Goal: Answer question/provide support

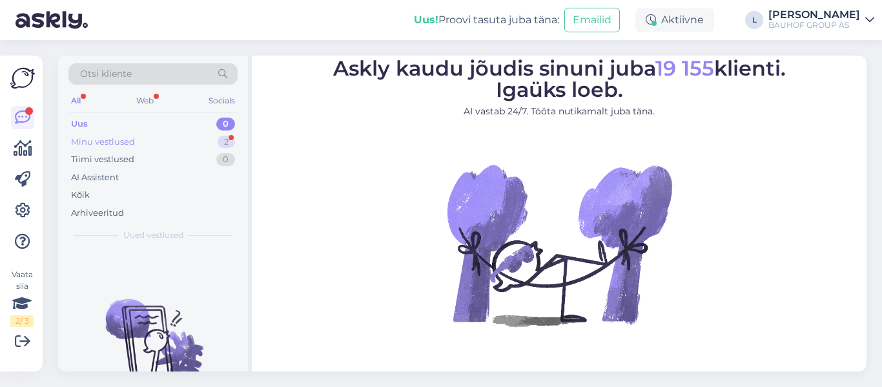
click at [108, 137] on div "Minu vestlused" at bounding box center [103, 142] width 64 height 13
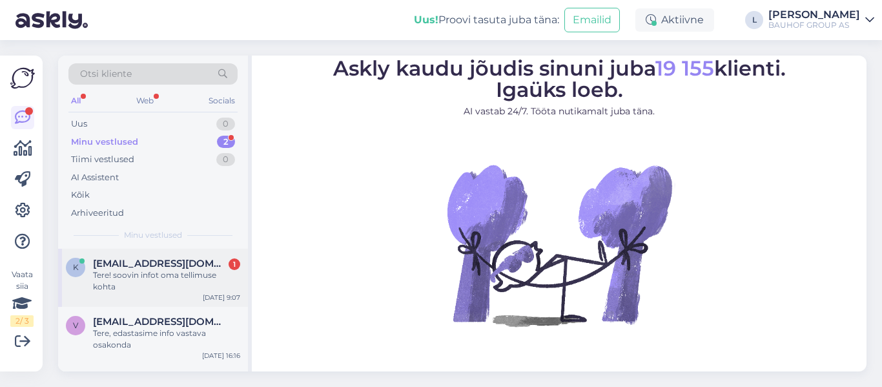
click at [153, 270] on div "Tere! soovin infot oma tellimuse kohta" at bounding box center [166, 280] width 147 height 23
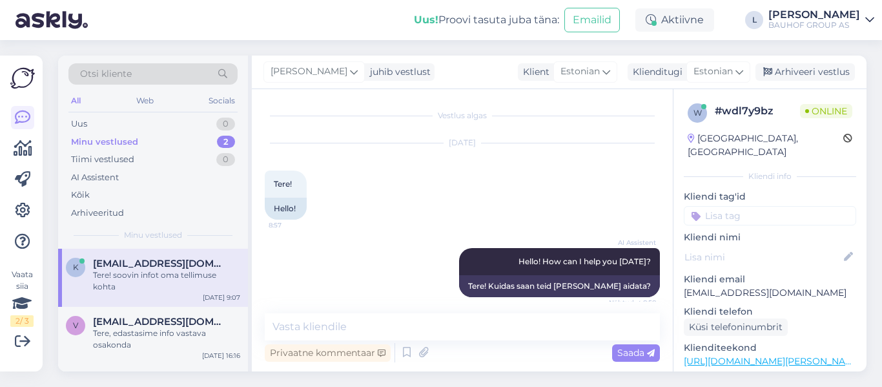
scroll to position [2575, 0]
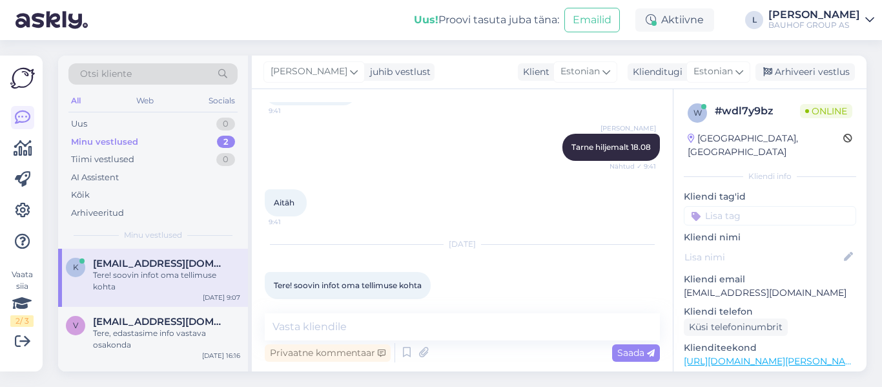
click at [526, 153] on div "[PERSON_NAME] hiljemalt 18.08 Nähtud ✓ 9:41" at bounding box center [462, 147] width 395 height 56
click at [568, 325] on textarea at bounding box center [462, 326] width 395 height 27
click at [531, 238] on div "[DATE]" at bounding box center [462, 244] width 395 height 12
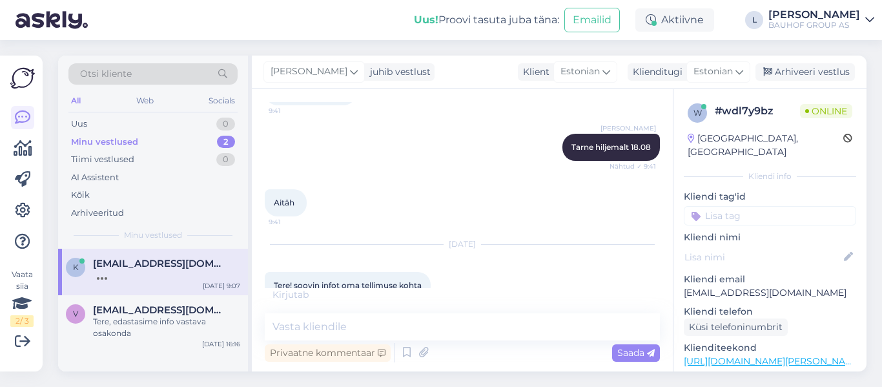
click at [450, 231] on div "[DATE] Tere! soovin infot oma tellimuse kohta 9:07" at bounding box center [462, 272] width 395 height 83
click at [354, 318] on textarea at bounding box center [462, 326] width 395 height 27
type textarea "Tellimus on töös"
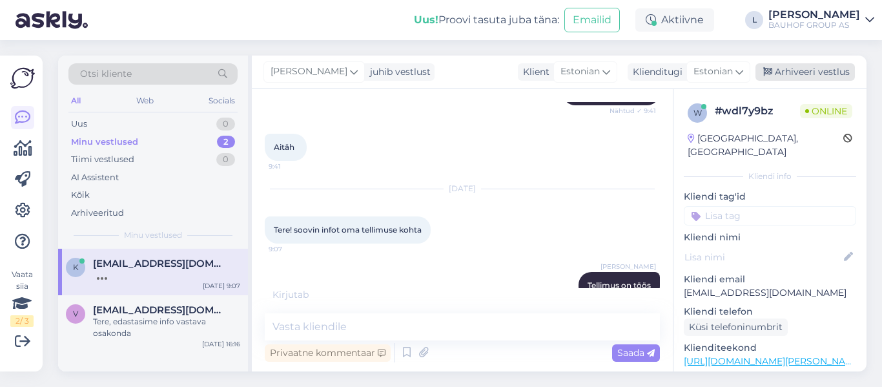
click at [825, 72] on div "Arhiveeri vestlus" at bounding box center [804, 71] width 99 height 17
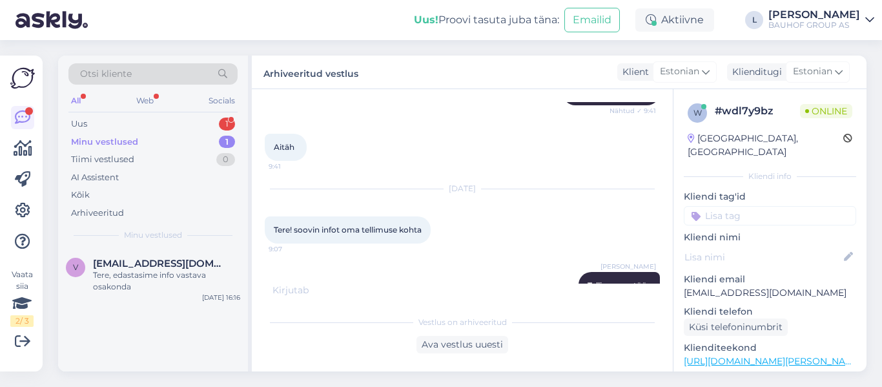
scroll to position [3100, 0]
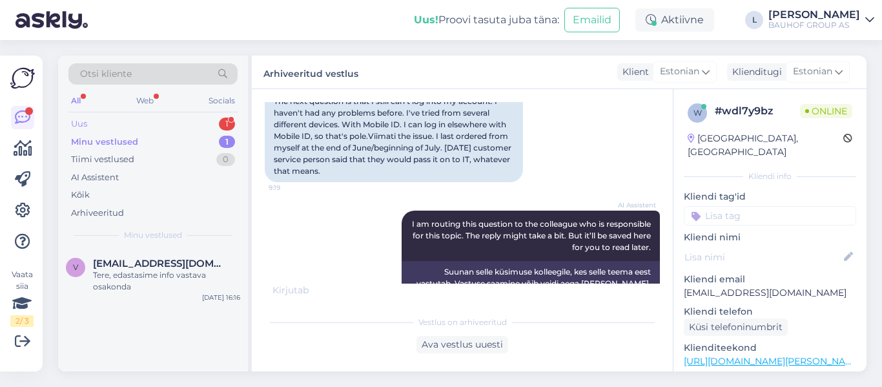
click at [130, 116] on div "Uus 1" at bounding box center [152, 124] width 169 height 18
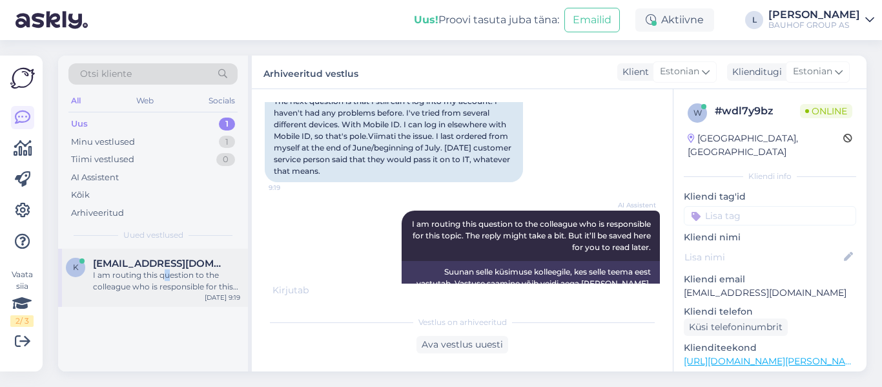
click at [167, 274] on div "I am routing this question to the colleague who is responsible for this topic. …" at bounding box center [166, 280] width 147 height 23
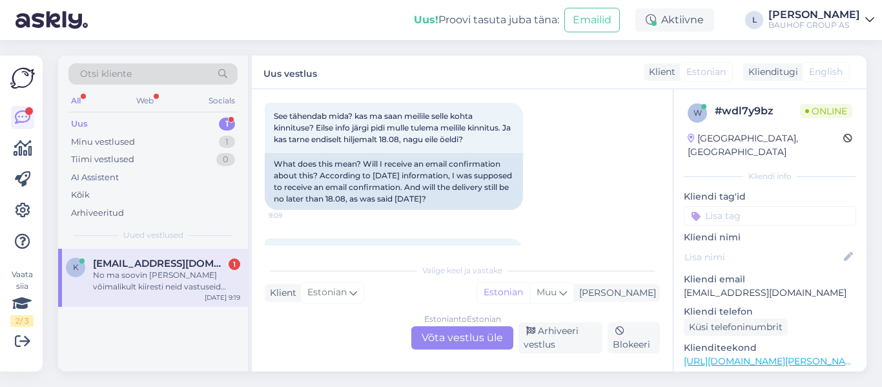
scroll to position [2842, 0]
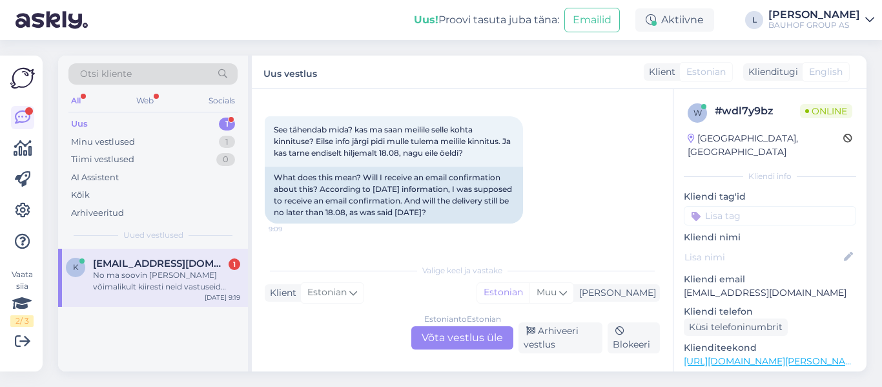
click at [495, 328] on div "Estonian to Estonian Võta vestlus üle" at bounding box center [462, 337] width 102 height 23
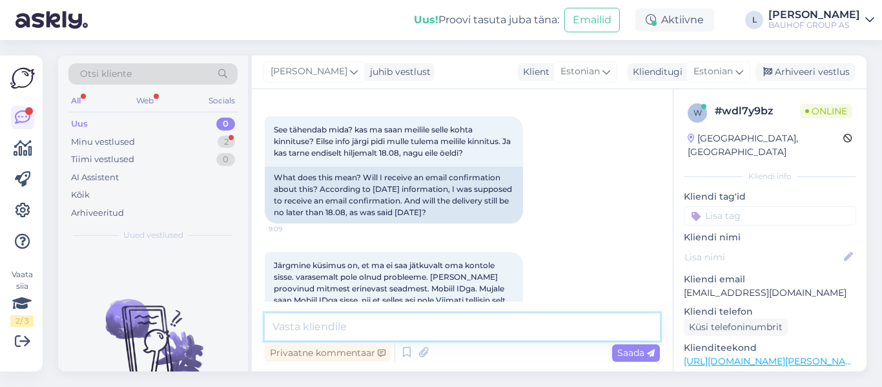
click at [480, 320] on textarea at bounding box center [462, 326] width 395 height 27
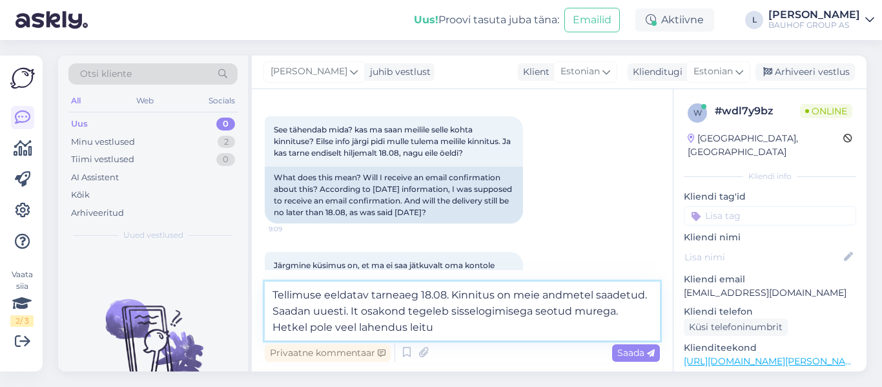
type textarea "Tellimuse eeldatav tarneaeg 18.08. Kinnitus on meie andmetel saadetud. Saadan u…"
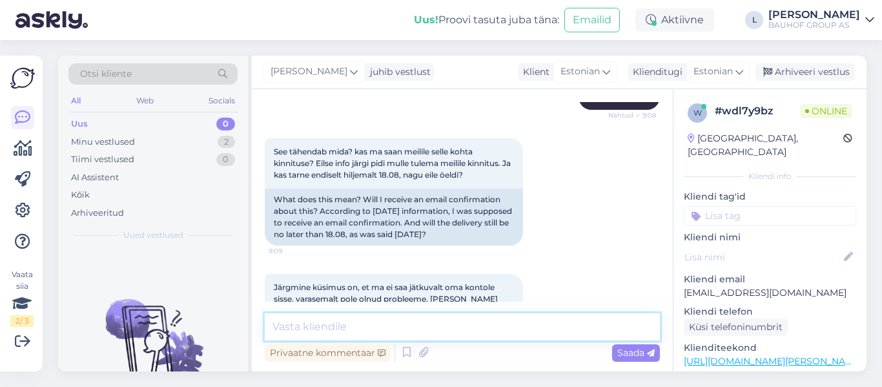
scroll to position [2747, 0]
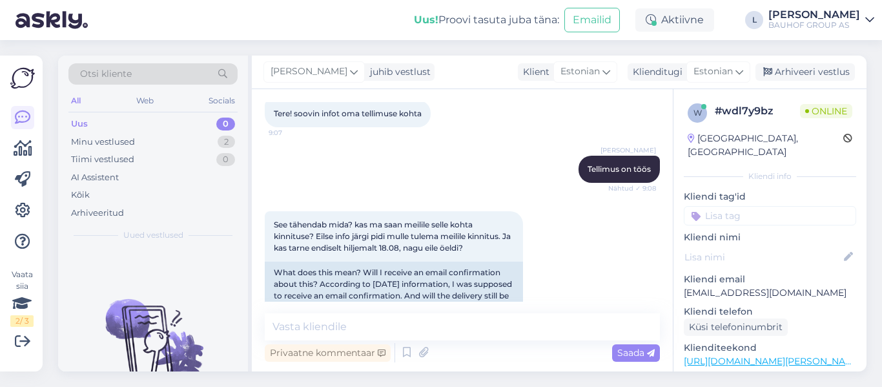
click at [487, 159] on div "[PERSON_NAME] on töös Nähtud ✓ 9:08" at bounding box center [462, 169] width 395 height 56
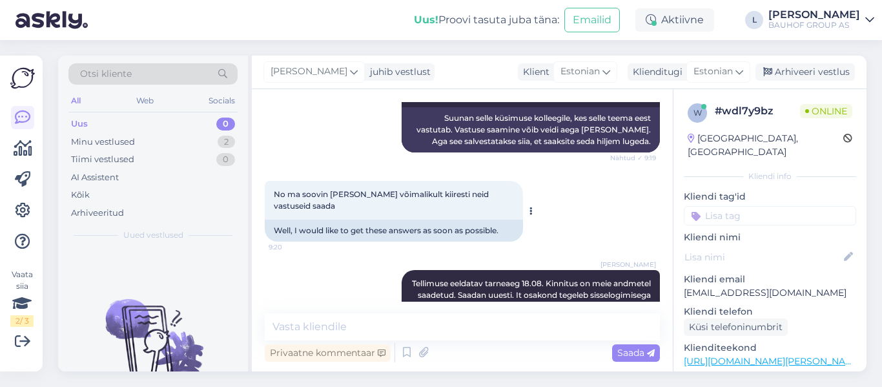
scroll to position [3263, 0]
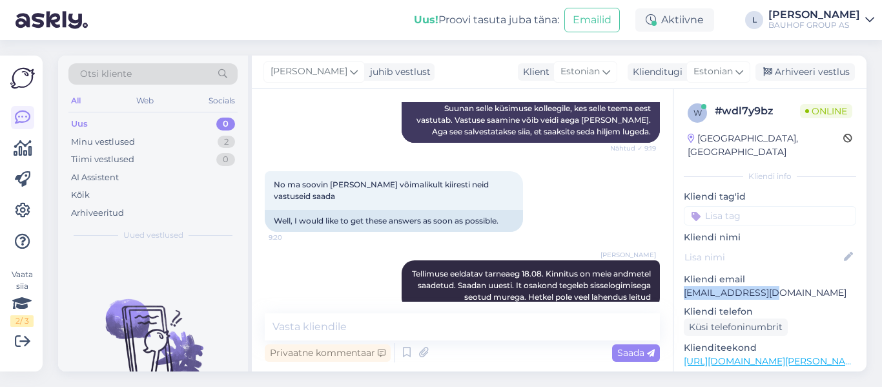
drag, startPoint x: 754, startPoint y: 280, endPoint x: 683, endPoint y: 277, distance: 71.7
click at [683, 277] on div "w # wdl7y9bz Online [GEOGRAPHIC_DATA], [GEOGRAPHIC_DATA] Kliendi info Kliendi t…" at bounding box center [769, 361] width 193 height 544
copy p "[EMAIL_ADDRESS][DOMAIN_NAME]"
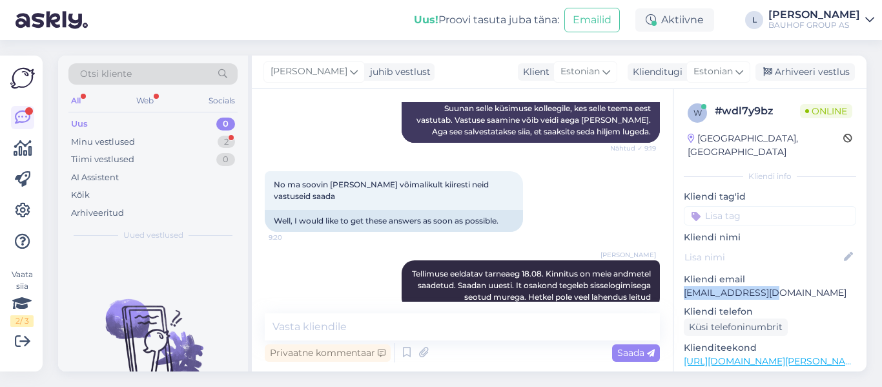
scroll to position [3319, 0]
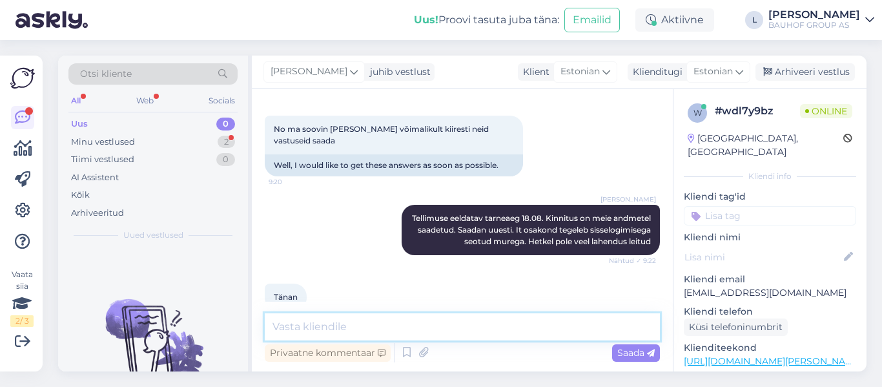
click at [356, 332] on textarea at bounding box center [462, 326] width 395 height 27
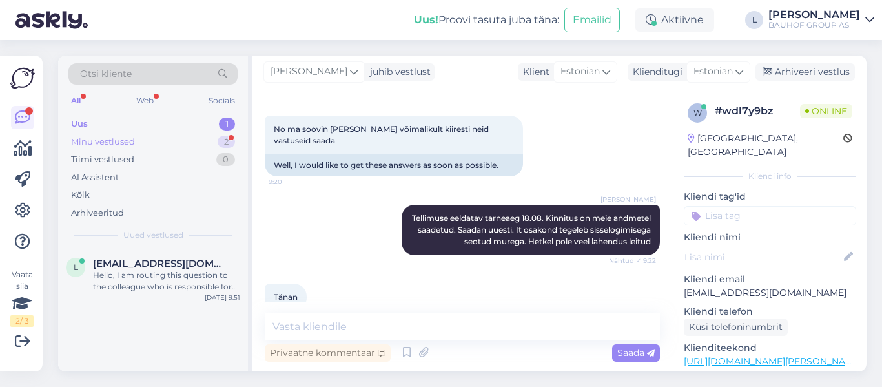
click at [104, 139] on div "Minu vestlused" at bounding box center [103, 142] width 64 height 13
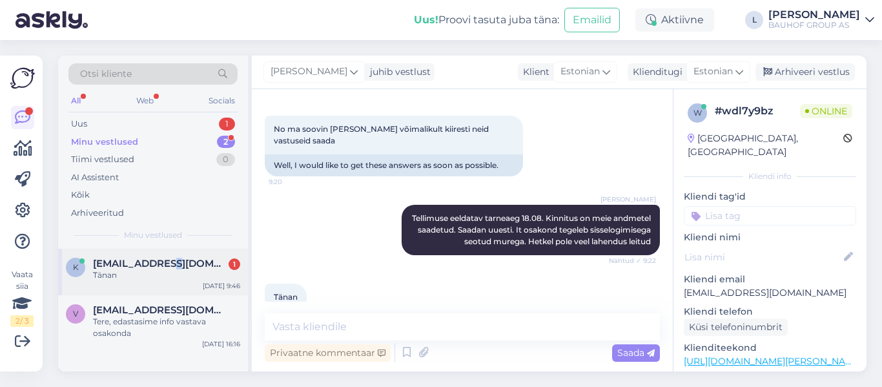
click at [162, 262] on span "[EMAIL_ADDRESS][DOMAIN_NAME]" at bounding box center [160, 264] width 134 height 12
click at [343, 328] on textarea at bounding box center [462, 326] width 395 height 27
click at [128, 125] on div "Uus 1" at bounding box center [152, 124] width 169 height 18
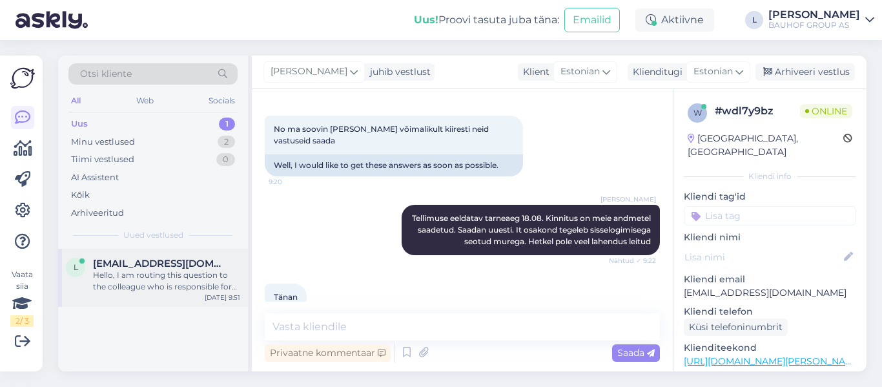
click at [169, 258] on span "[EMAIL_ADDRESS][DOMAIN_NAME]" at bounding box center [160, 264] width 134 height 12
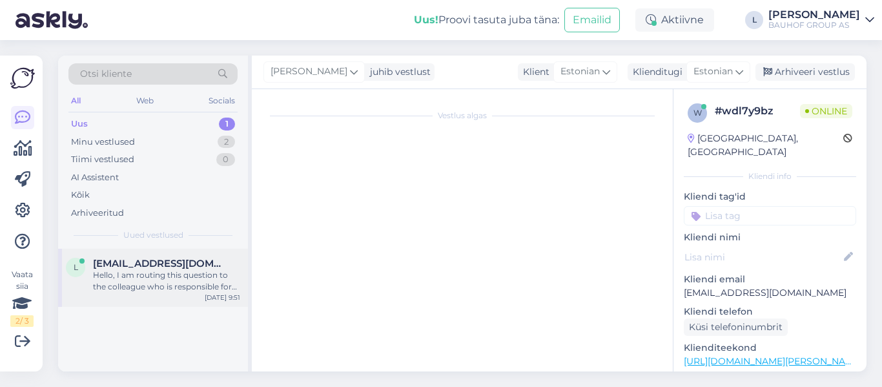
scroll to position [0, 0]
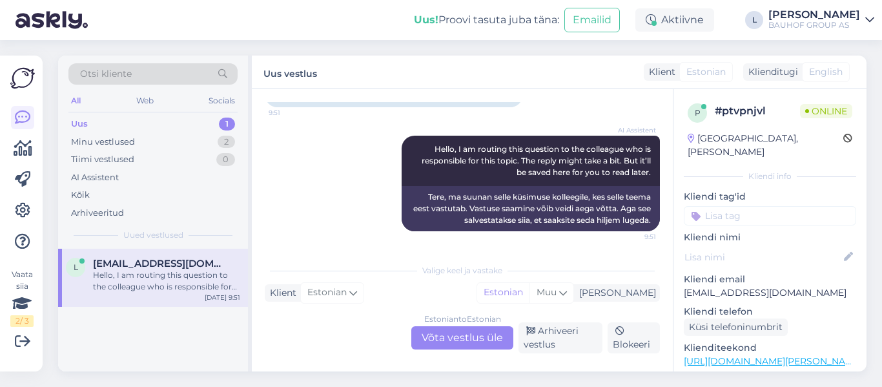
click at [478, 335] on div "Estonian to Estonian Võta vestlus üle" at bounding box center [462, 337] width 102 height 23
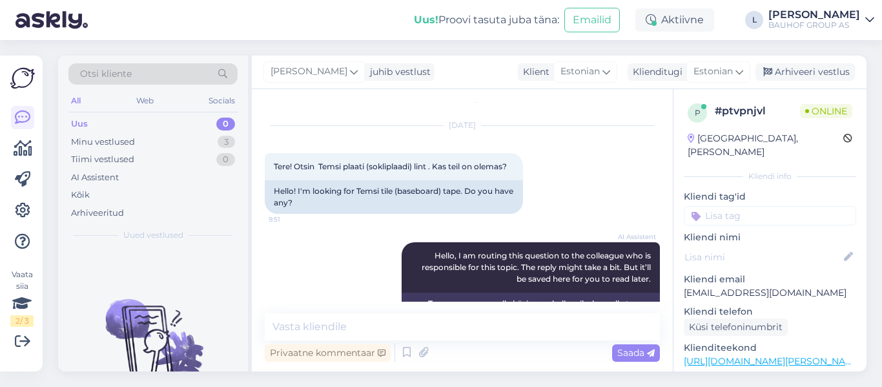
scroll to position [3, 0]
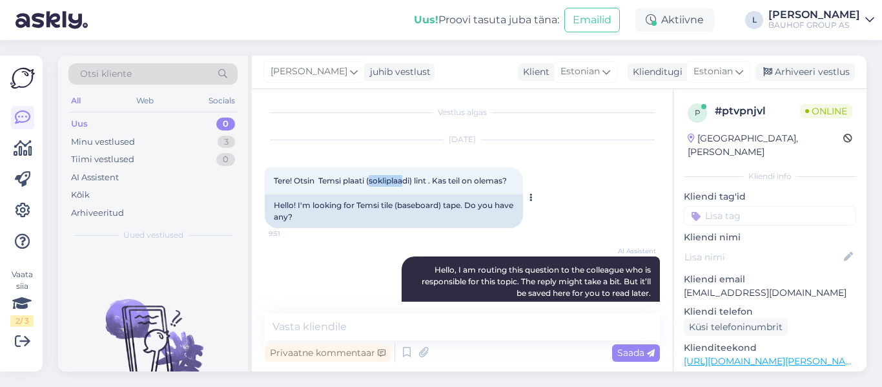
drag, startPoint x: 406, startPoint y: 181, endPoint x: 372, endPoint y: 181, distance: 33.6
click at [372, 181] on span "Tere! Otsin Temsi plaati (sokliplaadi) lint . Kas teil on olemas?" at bounding box center [390, 181] width 233 height 10
copy span "sokliplaa"
click at [322, 313] on div "Vestlus algas [DATE] Tere! Otsin Temsi plaati (sokliplaadi) lint . Kas teil on …" at bounding box center [462, 230] width 421 height 282
click at [331, 318] on textarea at bounding box center [462, 326] width 395 height 27
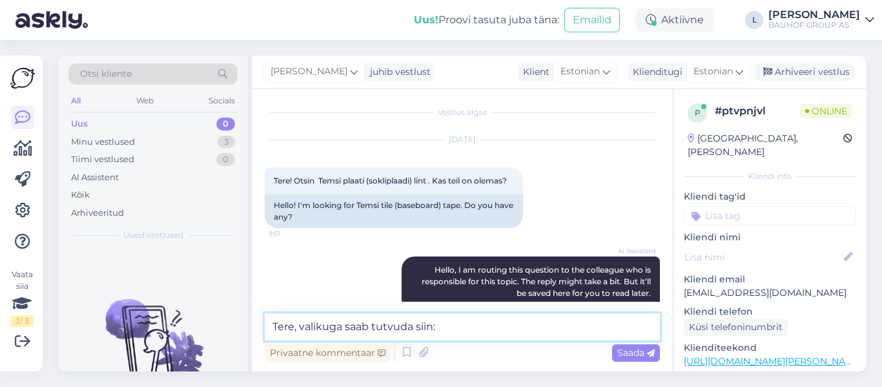
paste textarea "[URL][DOMAIN_NAME][PERSON_NAME]"
type textarea "Tere, valikuga saab tutvuda siin: [URL][DOMAIN_NAME][PERSON_NAME]"
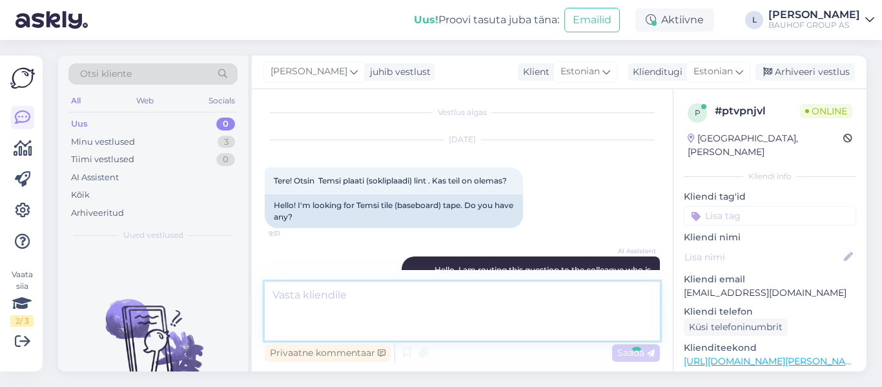
scroll to position [147, 0]
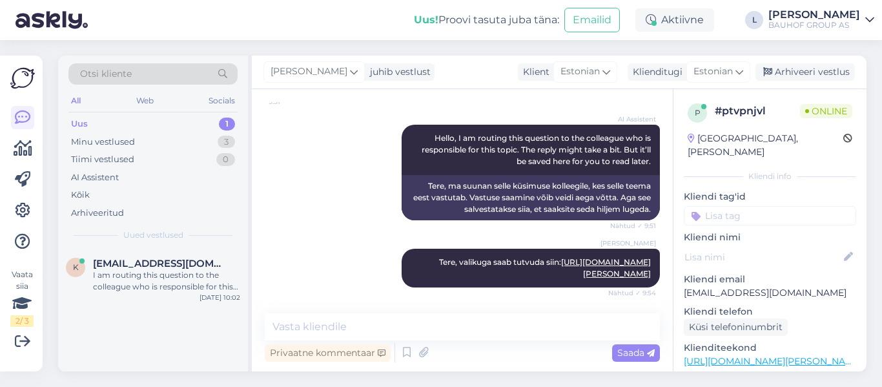
click at [92, 121] on div "Uus 1" at bounding box center [152, 124] width 169 height 18
click at [161, 268] on span "[EMAIL_ADDRESS][DOMAIN_NAME]" at bounding box center [160, 264] width 134 height 12
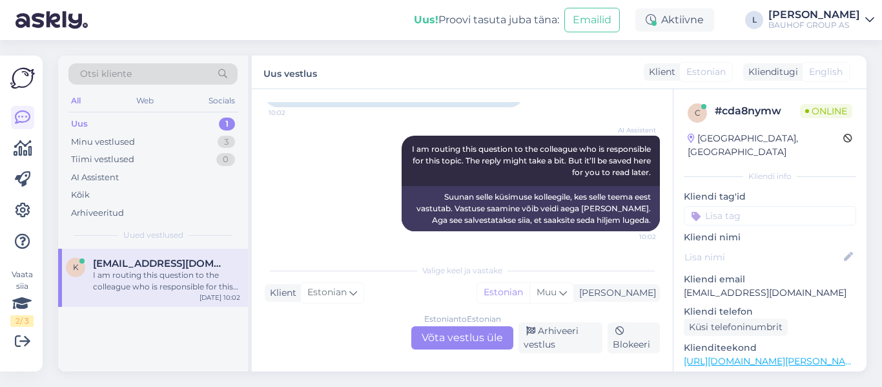
click at [449, 338] on div "Estonian to Estonian Võta vestlus üle" at bounding box center [462, 337] width 102 height 23
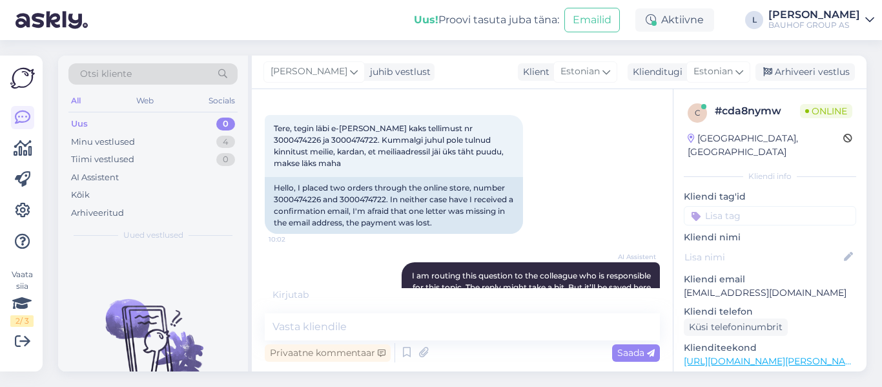
scroll to position [165, 0]
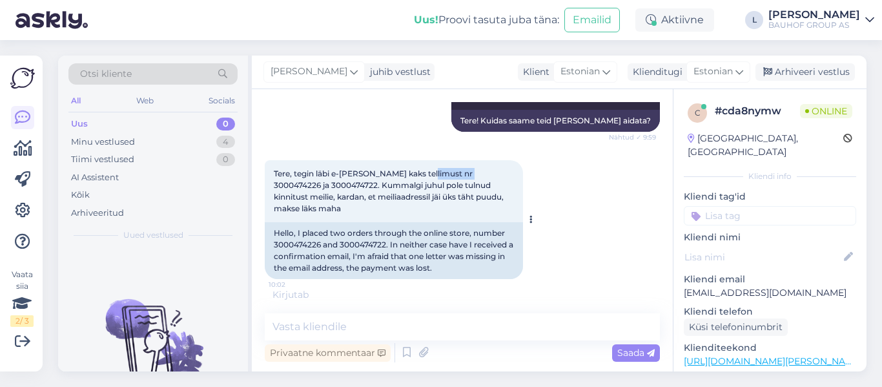
drag, startPoint x: 473, startPoint y: 172, endPoint x: 426, endPoint y: 174, distance: 47.2
click at [426, 174] on span "Tere, tegin läbi e-[PERSON_NAME] kaks tellimust nr 3000474226 ja 3000474722. Ku…" at bounding box center [390, 191] width 232 height 45
copy span "3000474226"
drag, startPoint x: 321, startPoint y: 185, endPoint x: 274, endPoint y: 186, distance: 47.2
click at [274, 186] on span "Tere, tegin läbi e-[PERSON_NAME] kaks tellimust nr 3000474226 ja 3000474722. Ku…" at bounding box center [390, 191] width 232 height 45
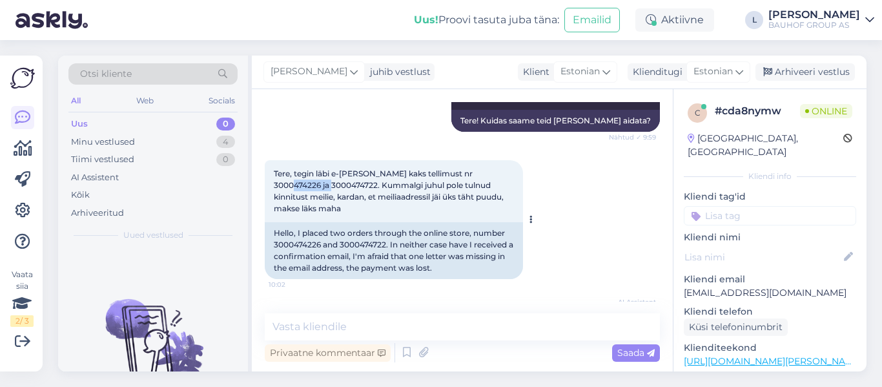
copy span "3000474722"
click at [340, 325] on textarea at bounding box center [462, 326] width 395 height 27
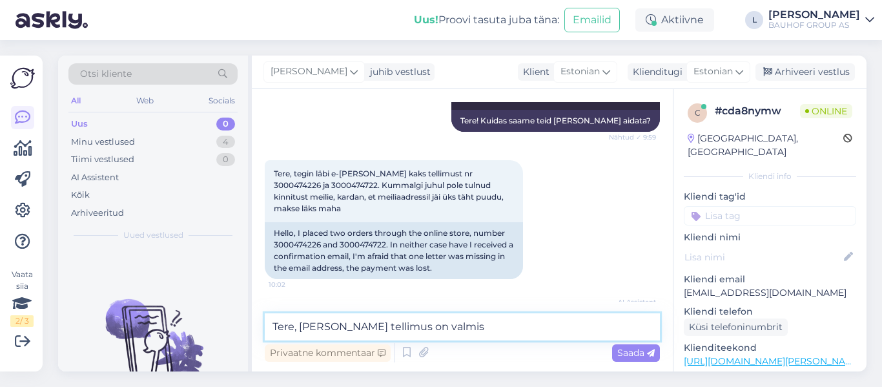
scroll to position [348, 0]
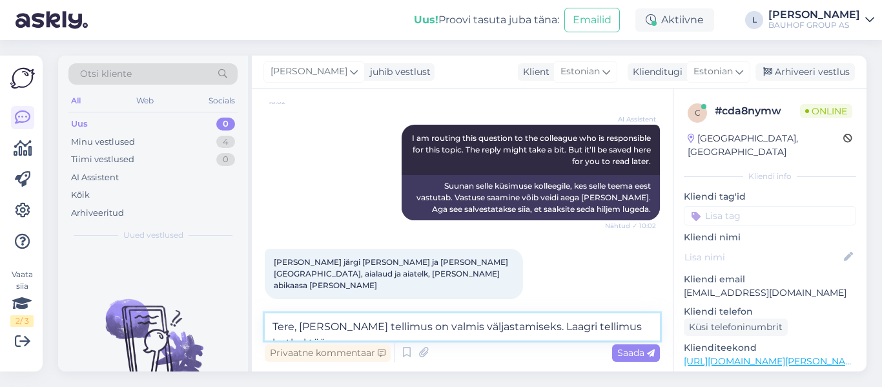
type textarea "Tere, [PERSON_NAME] tellimus on valmis väljastamiseks. Laagri tellimus hetkel t…"
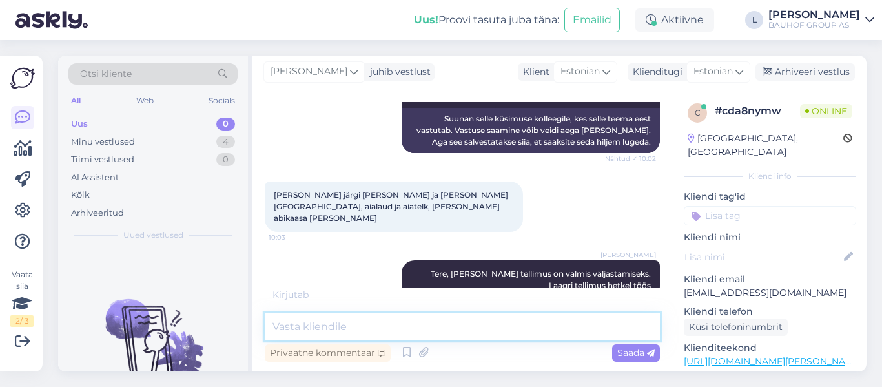
scroll to position [471, 0]
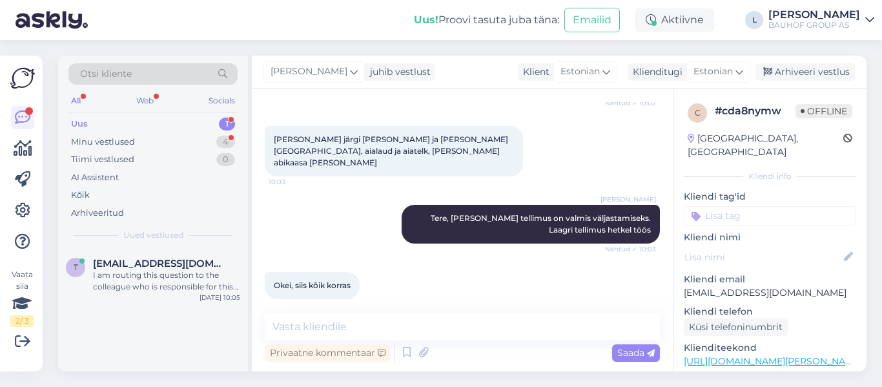
click at [92, 122] on div "Uus 1" at bounding box center [152, 124] width 169 height 18
click at [174, 278] on div "I am routing this question to the colleague who is responsible for this topic. …" at bounding box center [166, 280] width 147 height 23
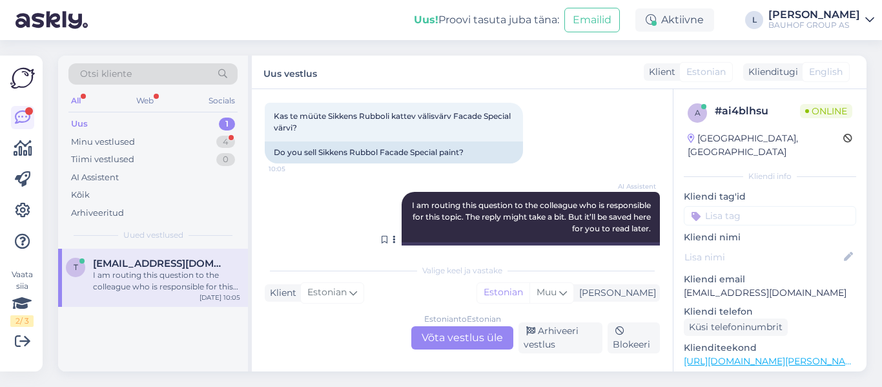
scroll to position [150, 0]
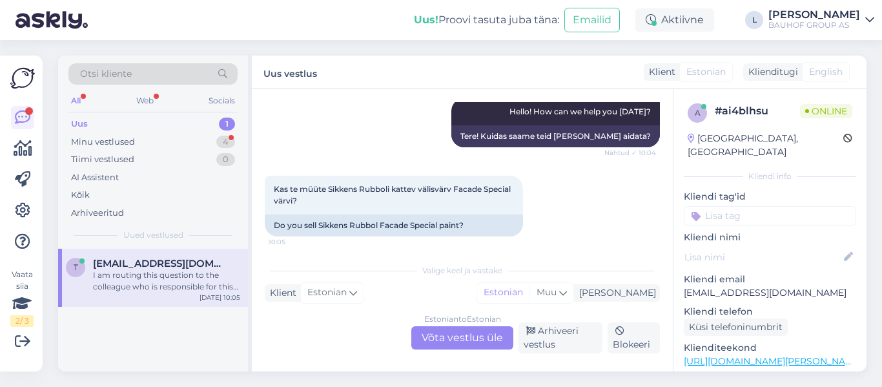
click at [449, 346] on div "Estonian to Estonian Võta vestlus üle" at bounding box center [462, 337] width 102 height 23
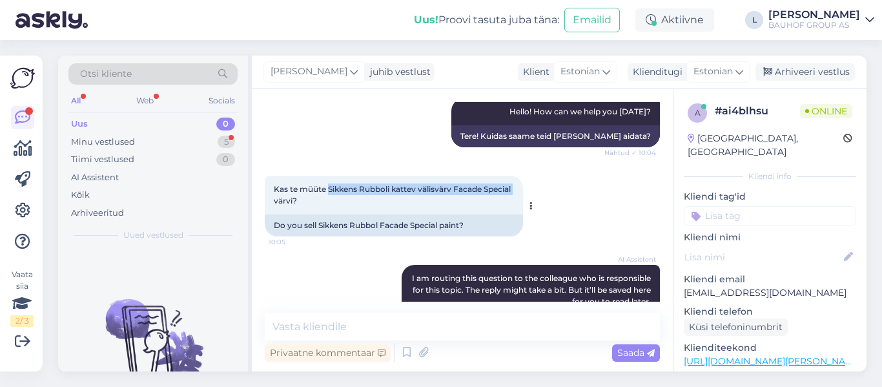
drag, startPoint x: 329, startPoint y: 188, endPoint x: 303, endPoint y: 200, distance: 28.3
click at [303, 200] on span "Kas te müüte Sikkens Rubboli kattev välisvärv Facade Special värvi?" at bounding box center [393, 194] width 239 height 21
copy span "Sikkens Rubboli kattev välisvärv Facade Special"
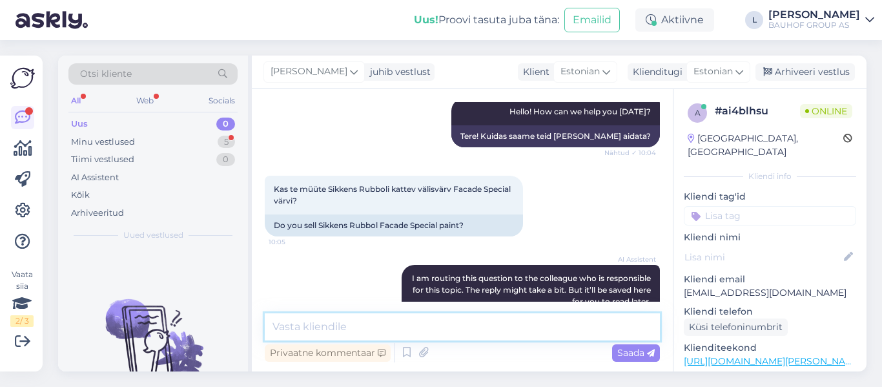
click at [385, 330] on textarea at bounding box center [462, 326] width 395 height 27
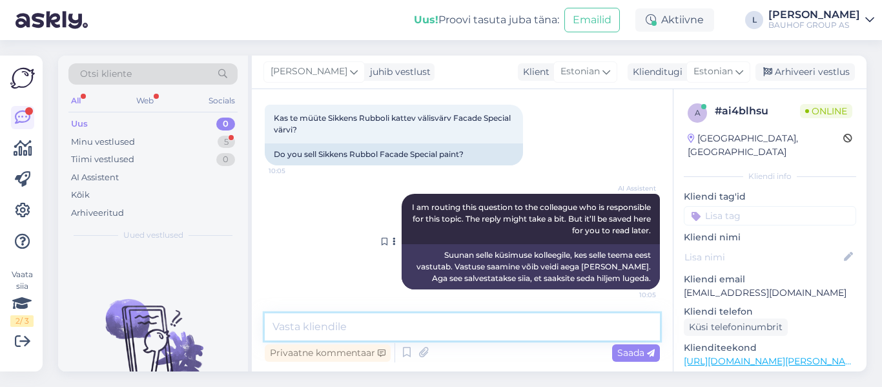
scroll to position [223, 0]
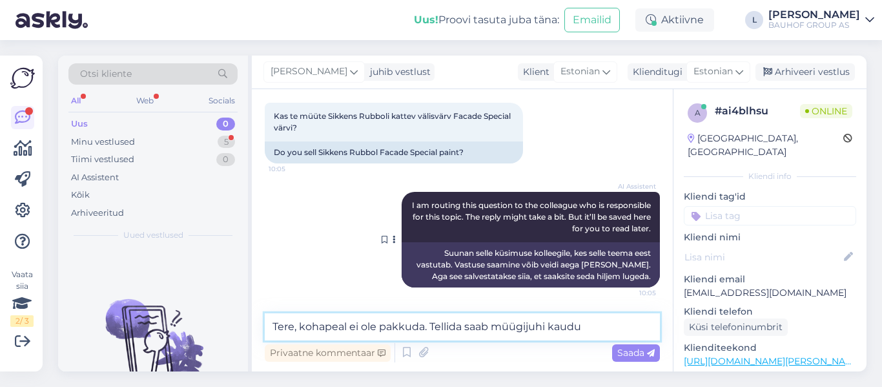
type textarea "Tere, kohapeal ei ole pakkuda. Tellida saab müügijuhi kaudu."
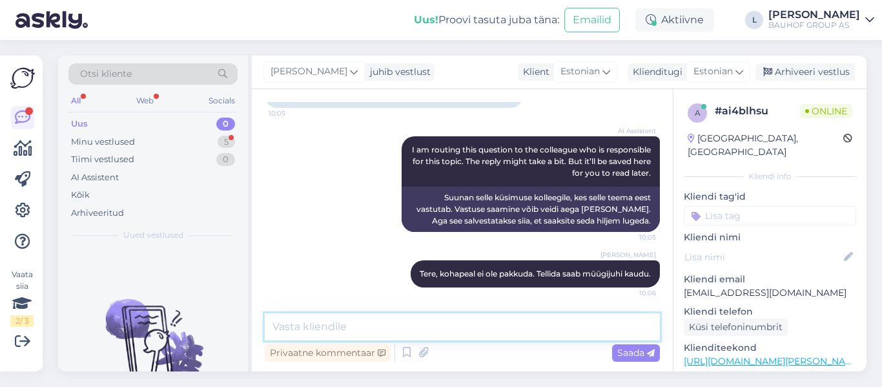
click at [422, 322] on textarea at bounding box center [462, 326] width 395 height 27
paste textarea "[URL][DOMAIN_NAME][PERSON_NAME]"
type textarea "[URL][DOMAIN_NAME][PERSON_NAME]"
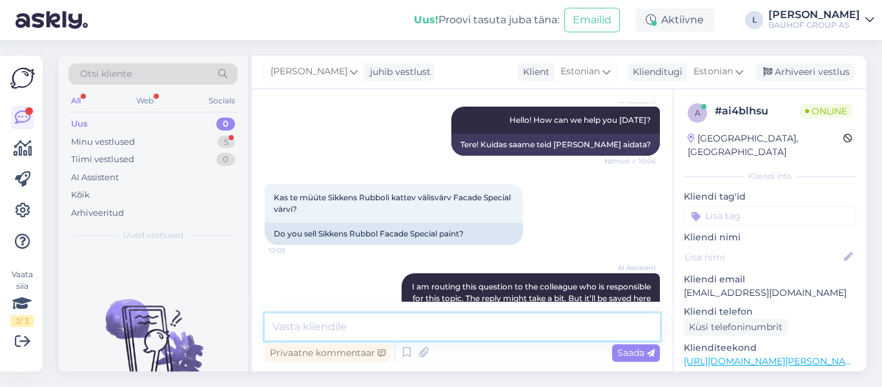
scroll to position [140, 0]
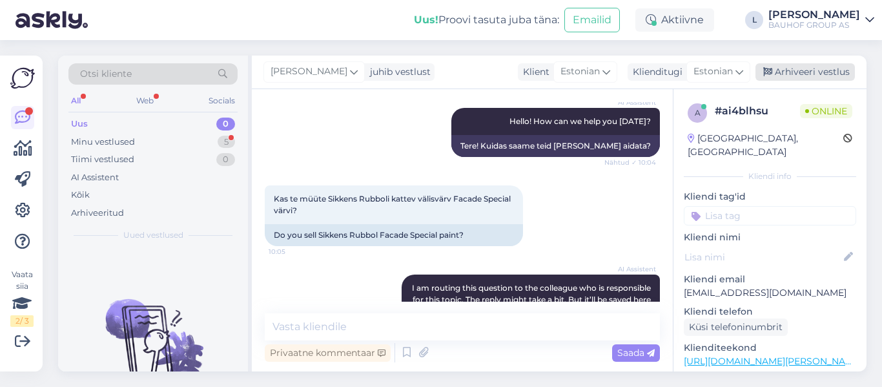
click at [832, 74] on div "Arhiveeri vestlus" at bounding box center [804, 71] width 99 height 17
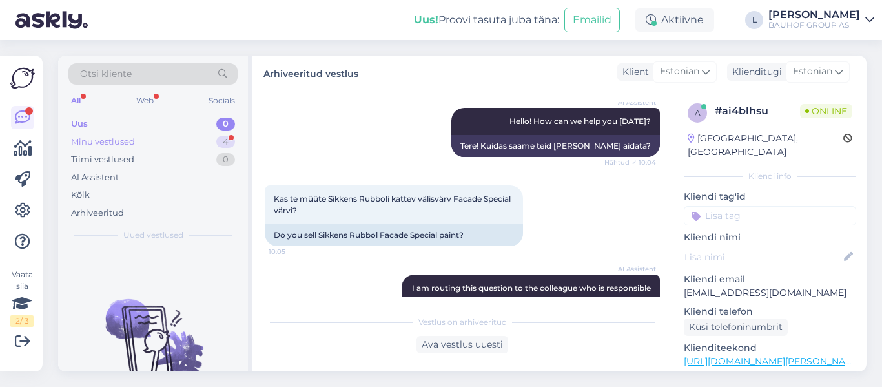
click at [127, 133] on div "Minu vestlused 4" at bounding box center [152, 142] width 169 height 18
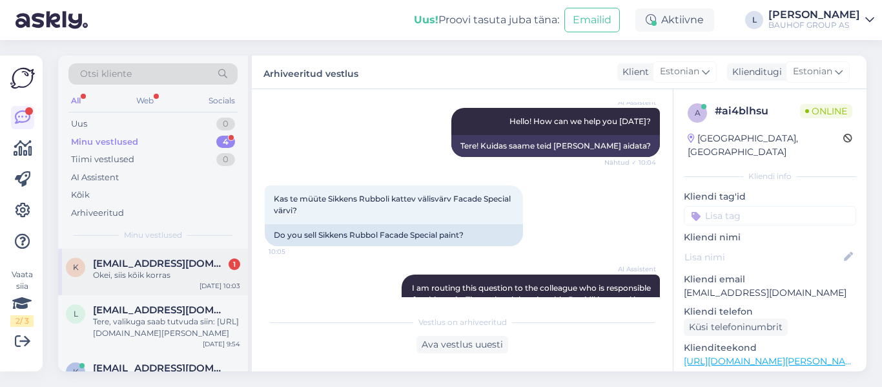
click at [156, 264] on span "[EMAIL_ADDRESS][DOMAIN_NAME]" at bounding box center [160, 264] width 134 height 12
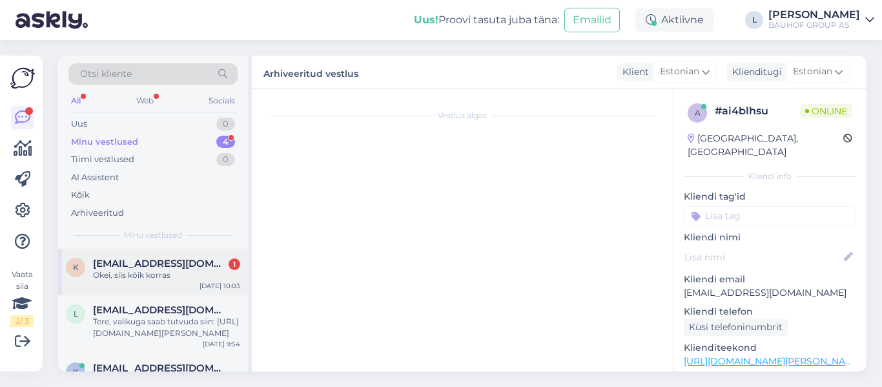
scroll to position [471, 0]
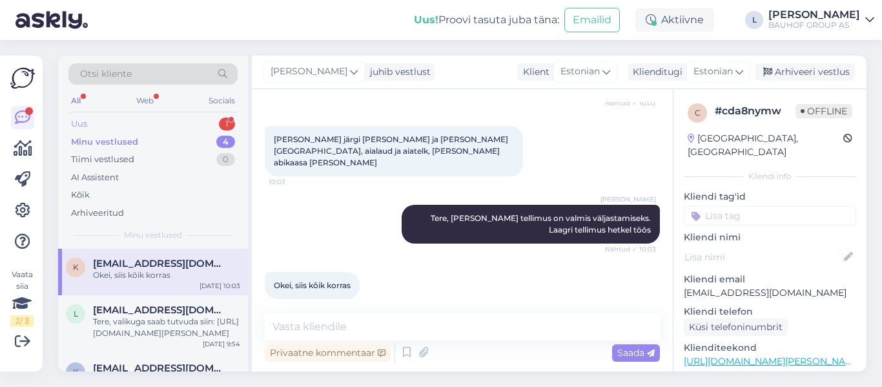
click at [121, 128] on div "Uus 1" at bounding box center [152, 124] width 169 height 18
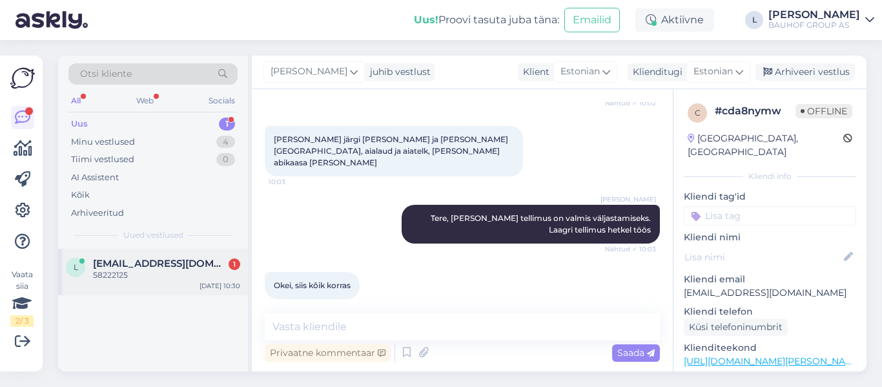
click at [138, 269] on div "58222125" at bounding box center [166, 275] width 147 height 12
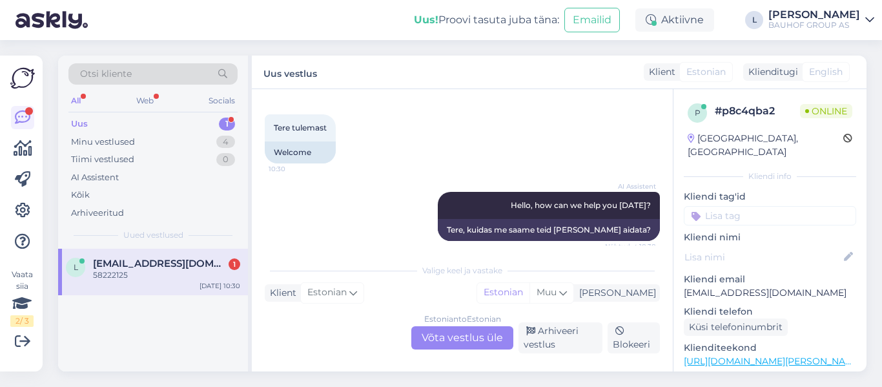
scroll to position [323, 0]
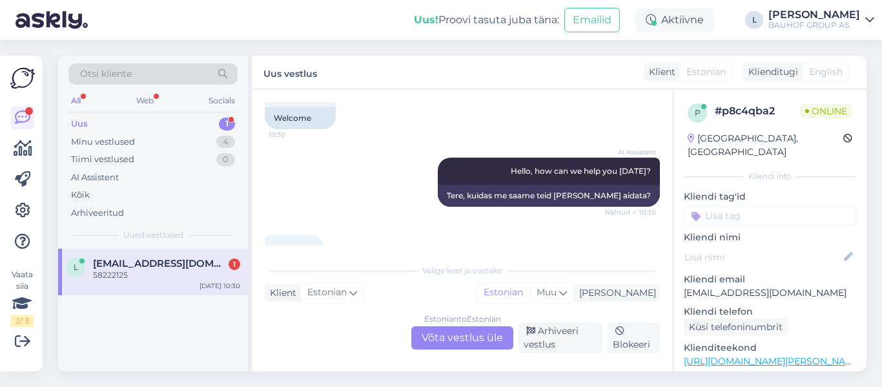
click at [468, 341] on div "Estonian to Estonian Võta vestlus üle" at bounding box center [462, 337] width 102 height 23
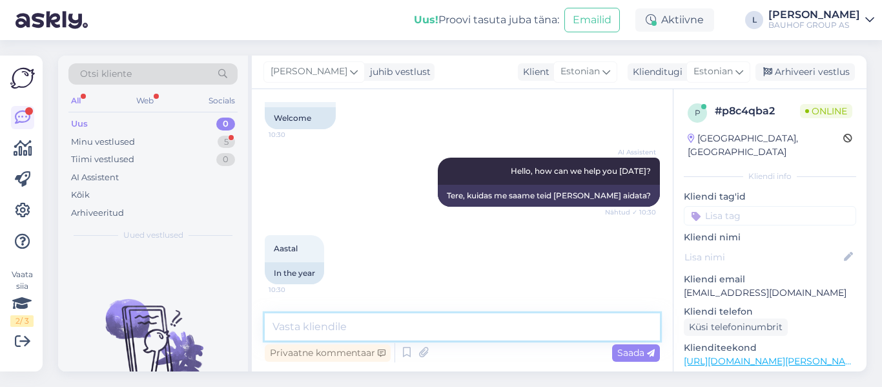
click at [412, 324] on textarea at bounding box center [462, 326] width 395 height 27
type textarea "Tere, täpsustage oma küsimuse palun"
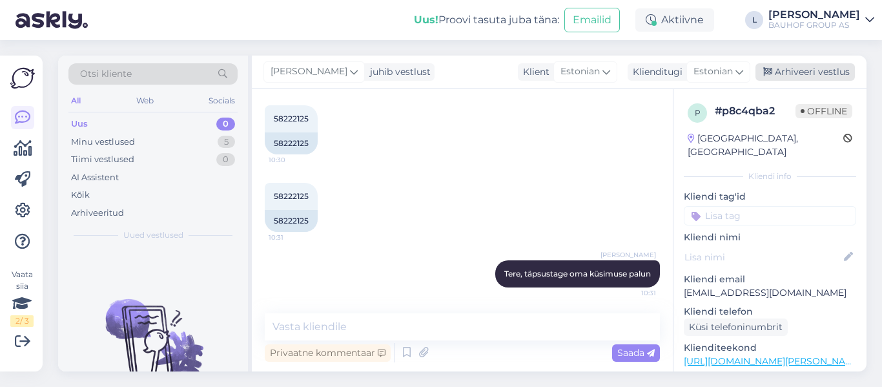
click at [797, 63] on div "Arhiveeri vestlus" at bounding box center [804, 71] width 99 height 17
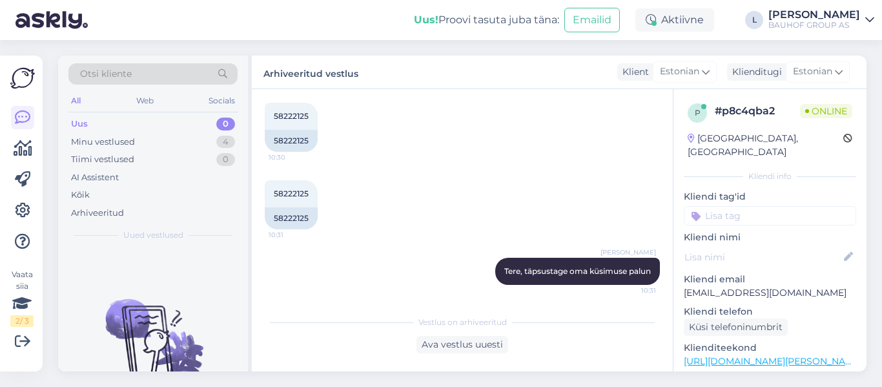
scroll to position [659, 0]
click at [106, 123] on div "Uus 0" at bounding box center [152, 124] width 169 height 18
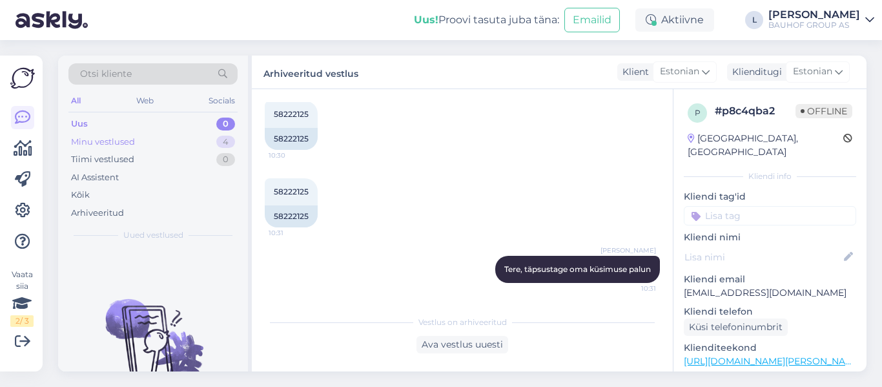
click at [86, 142] on div "Minu vestlused" at bounding box center [103, 142] width 64 height 13
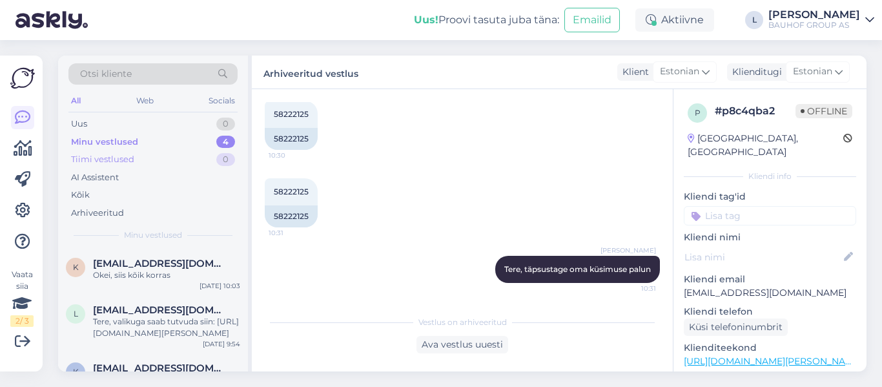
click at [98, 158] on div "Tiimi vestlused" at bounding box center [102, 159] width 63 height 13
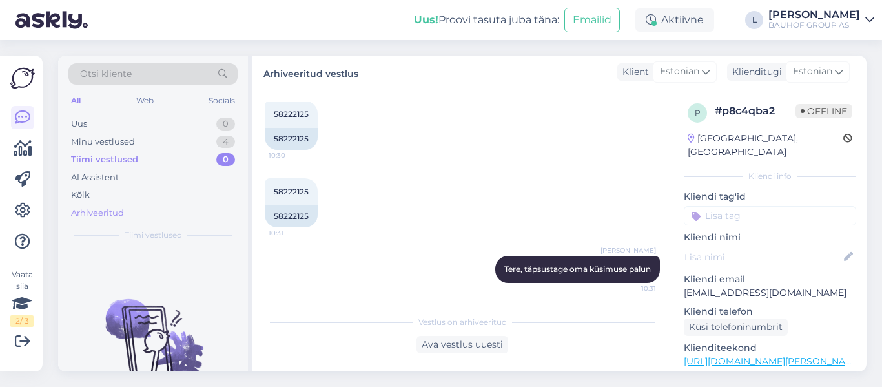
click at [103, 214] on div "Arhiveeritud" at bounding box center [97, 213] width 53 height 13
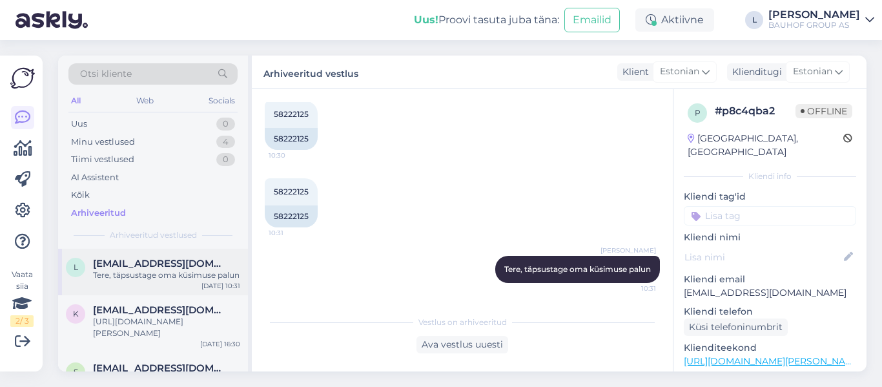
click at [108, 266] on span "[EMAIL_ADDRESS][DOMAIN_NAME]" at bounding box center [160, 264] width 134 height 12
click at [112, 303] on div "k [EMAIL_ADDRESS][DOMAIN_NAME] [URL][DOMAIN_NAME][PERSON_NAME] [DATE] 16:30" at bounding box center [153, 324] width 190 height 58
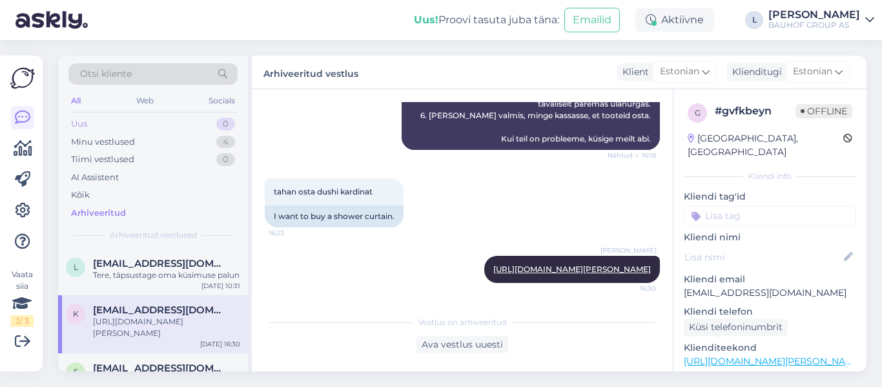
click at [80, 119] on div "Uus" at bounding box center [79, 124] width 16 height 13
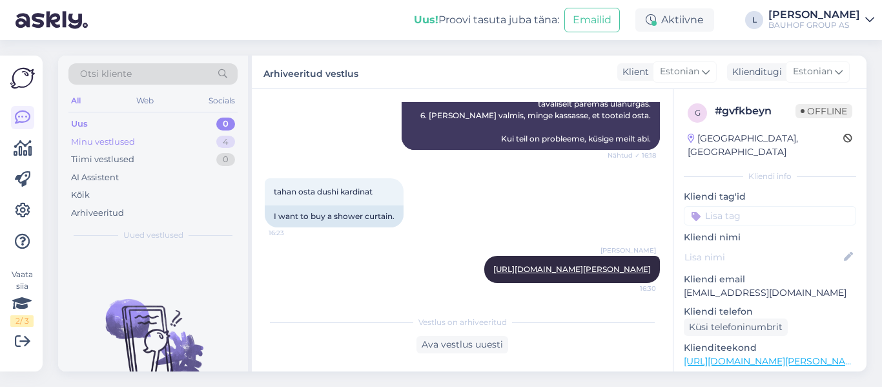
click at [121, 137] on div "Minu vestlused" at bounding box center [103, 142] width 64 height 13
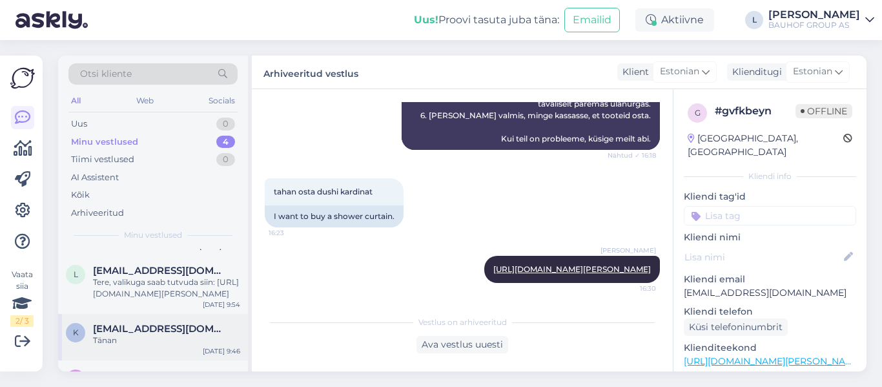
scroll to position [87, 0]
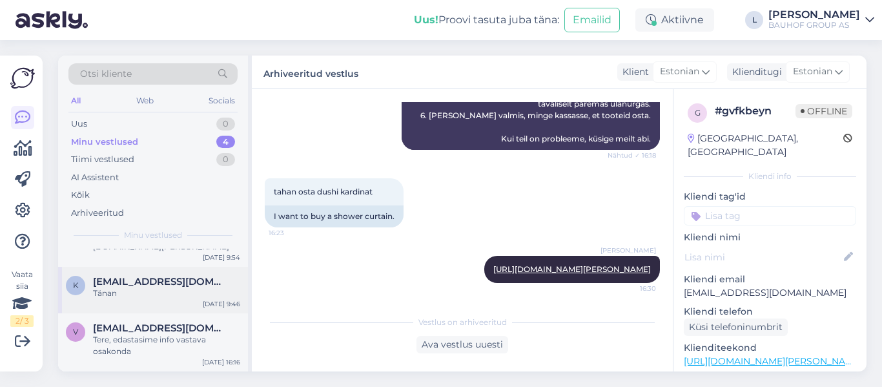
click at [181, 286] on span "[EMAIL_ADDRESS][DOMAIN_NAME]" at bounding box center [160, 282] width 134 height 12
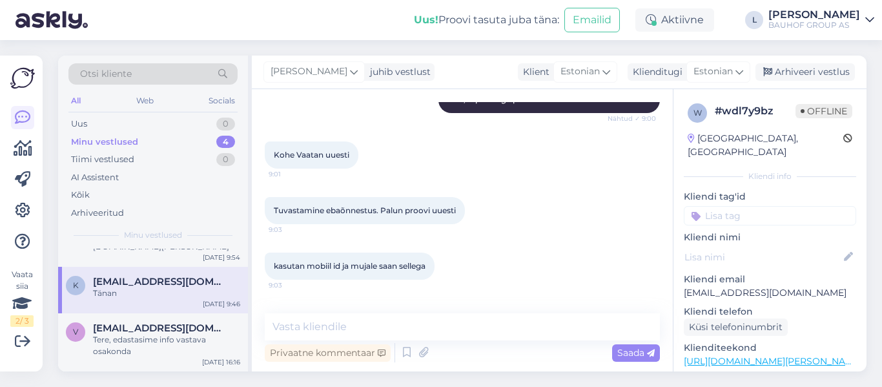
scroll to position [542, 0]
drag, startPoint x: 461, startPoint y: 209, endPoint x: 268, endPoint y: 209, distance: 193.1
click at [268, 209] on div "Tuvastamine ebaõnnestus. Palun proovi uuesti 9:03" at bounding box center [365, 209] width 200 height 27
copy span "Tuvastamine ebaõnnestus. Palun proovi uuesti"
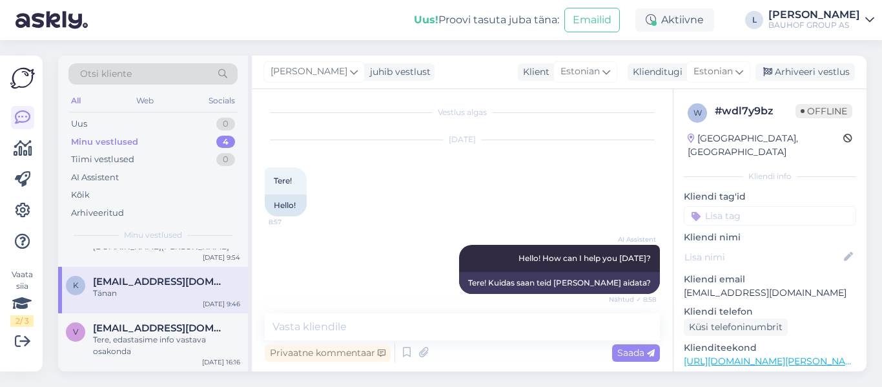
scroll to position [0, 0]
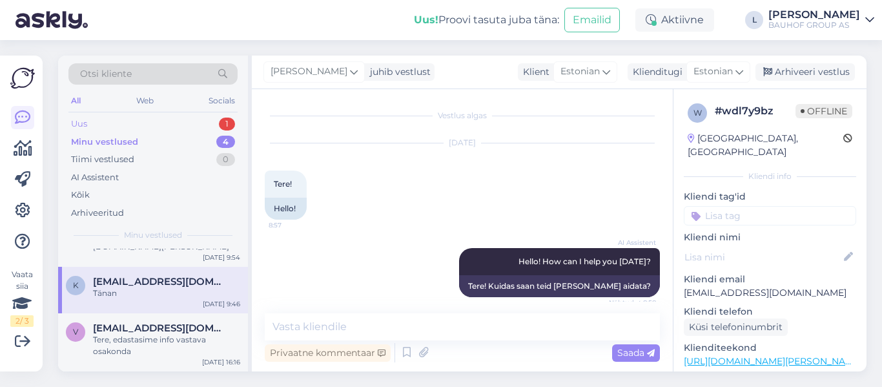
click at [77, 128] on div "Uus" at bounding box center [79, 124] width 16 height 13
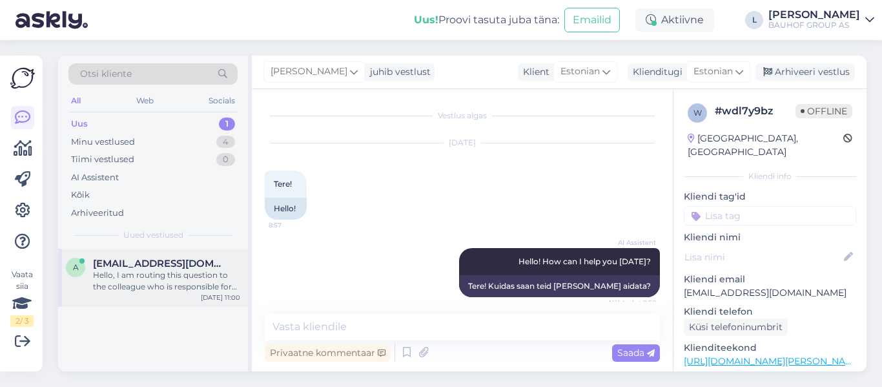
click at [173, 284] on div "Hello, I am routing this question to the colleague who is responsible for this …" at bounding box center [166, 280] width 147 height 23
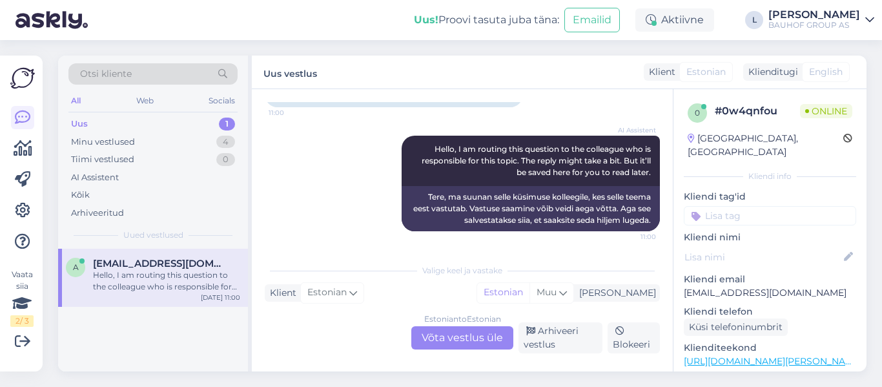
click at [444, 336] on div "Estonian to Estonian Võta vestlus üle" at bounding box center [462, 337] width 102 height 23
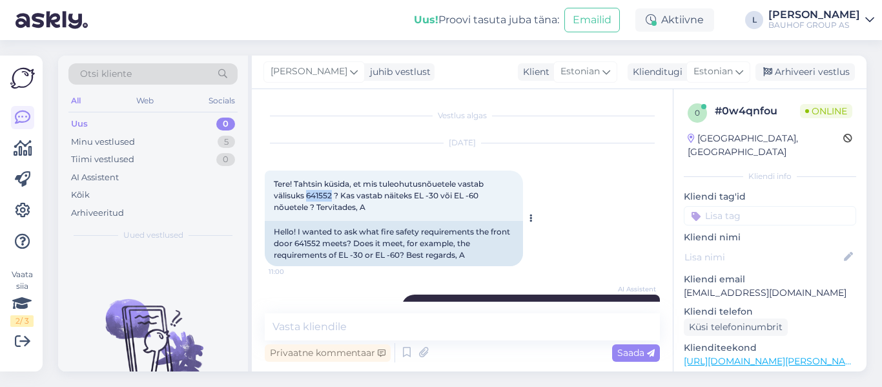
drag, startPoint x: 332, startPoint y: 197, endPoint x: 307, endPoint y: 196, distance: 25.2
click at [307, 196] on span "Tere! Tahtsin küsida, et mis tuleohutusnõuetele vastab välisuks 641552 ? Kas va…" at bounding box center [380, 195] width 212 height 33
copy span "641552"
click at [458, 320] on textarea at bounding box center [462, 326] width 395 height 27
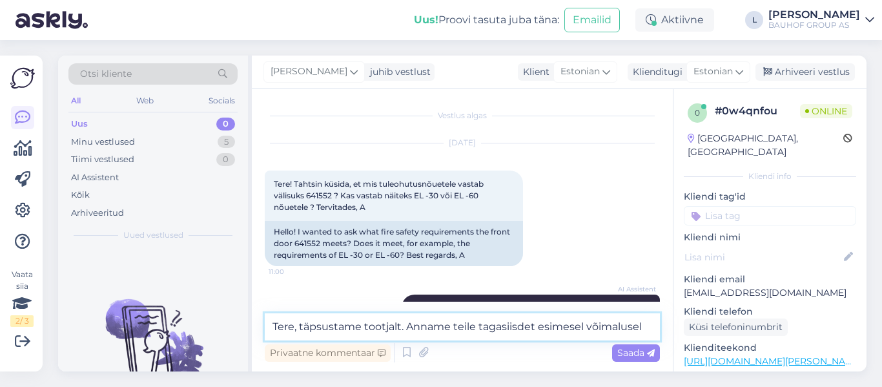
click at [510, 327] on textarea "Tere, täpsustame tootjalt. Anname teile tagasiisdet esimesel võimalusel" at bounding box center [462, 326] width 395 height 27
type textarea "Tere, täpsustame tootjalt. Anname teile tagasisidet esimesel võimalusel"
click at [621, 347] on span "Saada" at bounding box center [635, 353] width 37 height 12
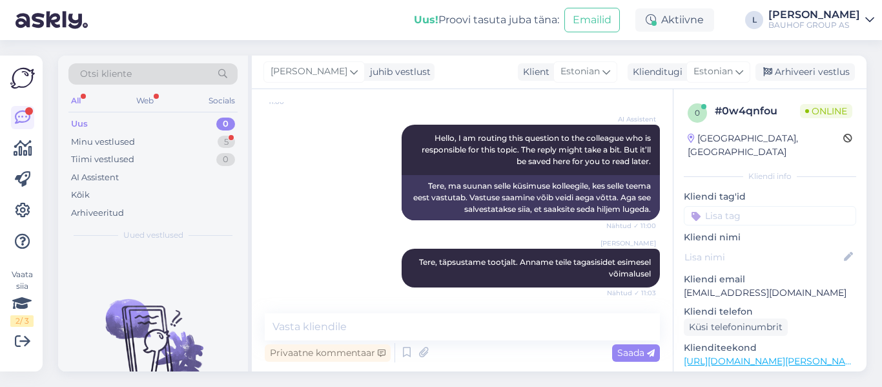
scroll to position [225, 0]
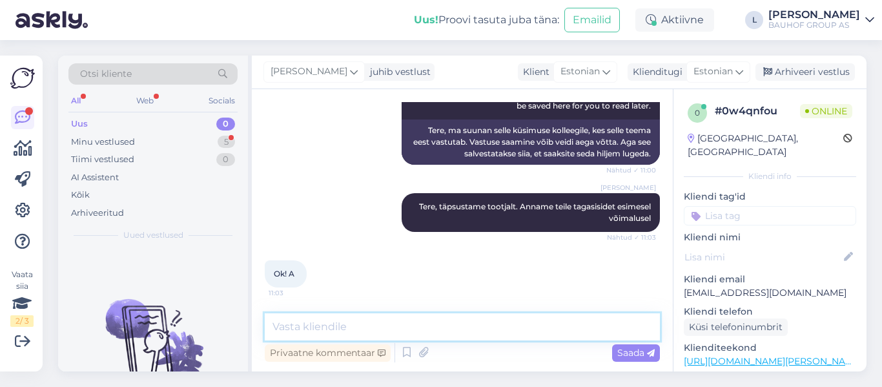
click at [318, 328] on textarea at bounding box center [462, 326] width 395 height 27
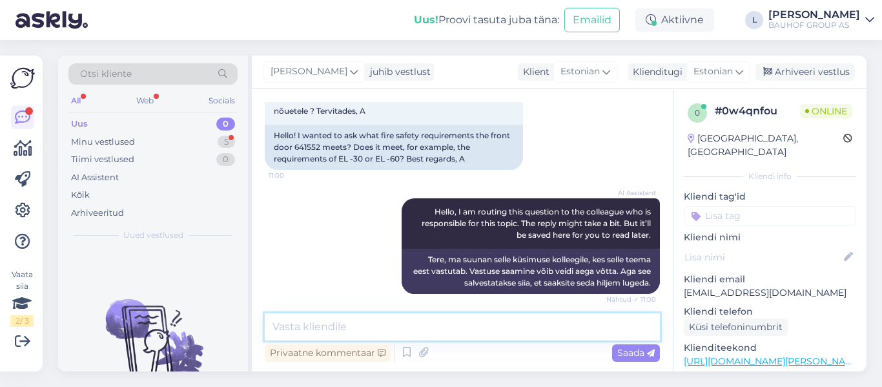
scroll to position [32, 0]
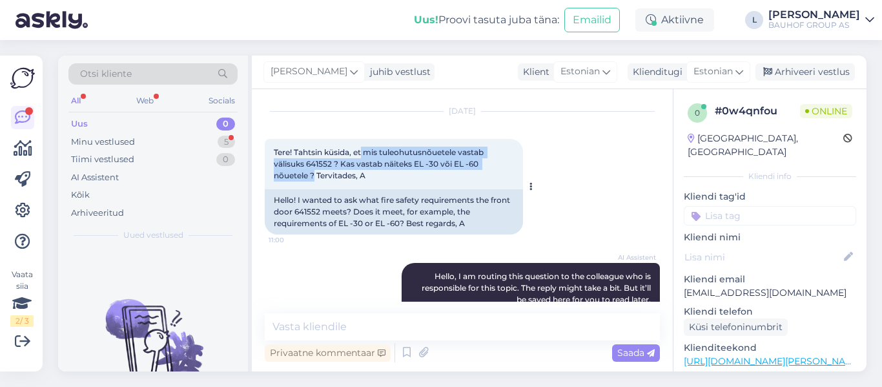
drag, startPoint x: 364, startPoint y: 149, endPoint x: 314, endPoint y: 172, distance: 55.7
click at [314, 172] on span "Tere! Tahtsin küsida, et mis tuleohutusnõuetele vastab välisuks 641552 ? Kas va…" at bounding box center [380, 163] width 212 height 33
copy span "mis tuleohutusnõuetele vastab välisuks 641552 ? Kas vastab näiteks EL -30 või E…"
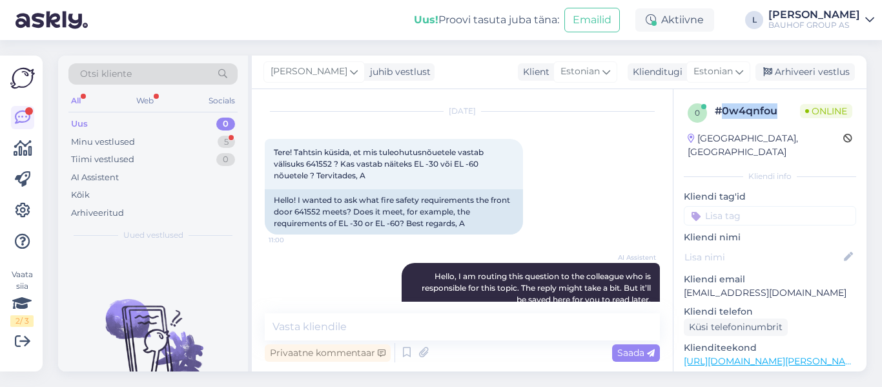
drag, startPoint x: 776, startPoint y: 111, endPoint x: 723, endPoint y: 112, distance: 53.6
click at [723, 112] on div "# 0w4qnfou" at bounding box center [757, 110] width 85 height 15
drag, startPoint x: 723, startPoint y: 112, endPoint x: 772, endPoint y: 108, distance: 48.6
click at [772, 108] on div "# 0w4qnfou" at bounding box center [757, 110] width 85 height 15
drag, startPoint x: 776, startPoint y: 110, endPoint x: 717, endPoint y: 109, distance: 58.8
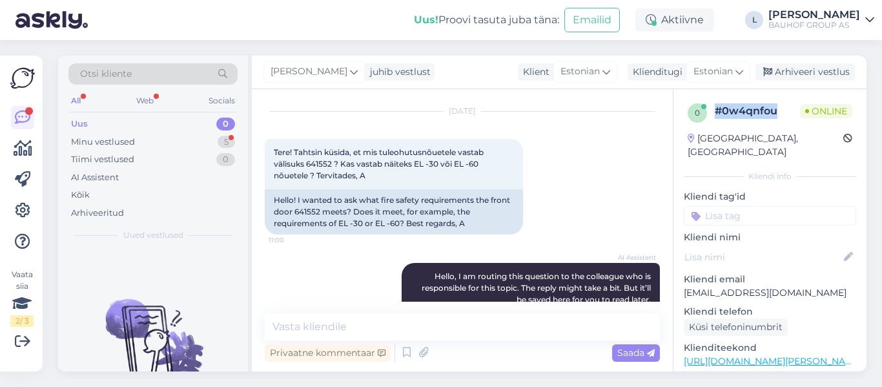
click at [717, 109] on div "# 0w4qnfou" at bounding box center [757, 110] width 85 height 15
click at [107, 146] on div "Minu vestlused" at bounding box center [103, 142] width 64 height 13
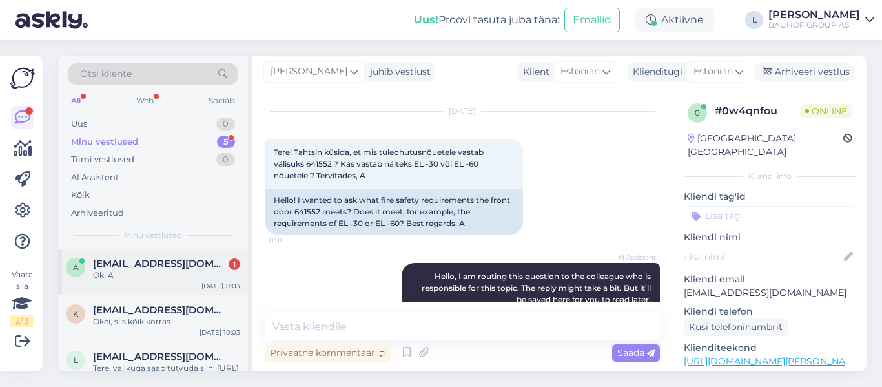
click at [207, 266] on span "[EMAIL_ADDRESS][DOMAIN_NAME]" at bounding box center [160, 264] width 134 height 12
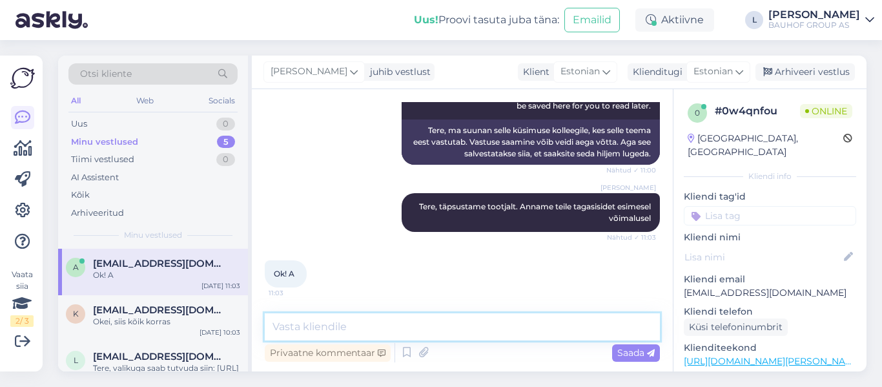
click at [358, 331] on textarea at bounding box center [462, 326] width 395 height 27
click at [78, 123] on div "Uus" at bounding box center [79, 124] width 16 height 13
